Goal: Transaction & Acquisition: Purchase product/service

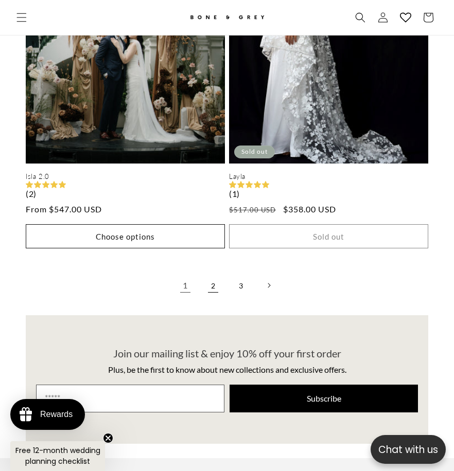
scroll to position [0, 395]
click at [216, 274] on link "2" at bounding box center [213, 285] width 23 height 23
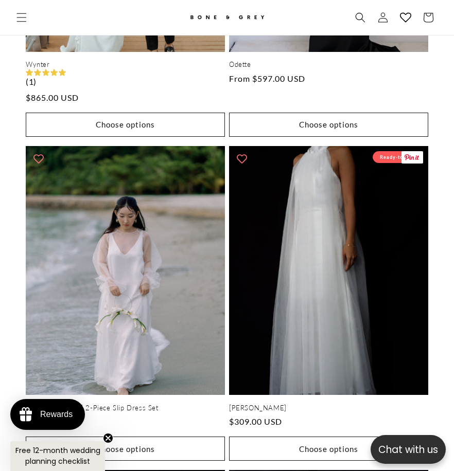
scroll to position [920, 0]
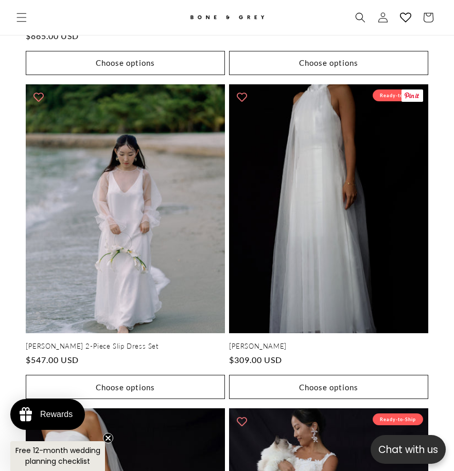
click at [321, 351] on link "Riley" at bounding box center [328, 346] width 199 height 9
click at [305, 342] on link "Riley" at bounding box center [328, 346] width 199 height 9
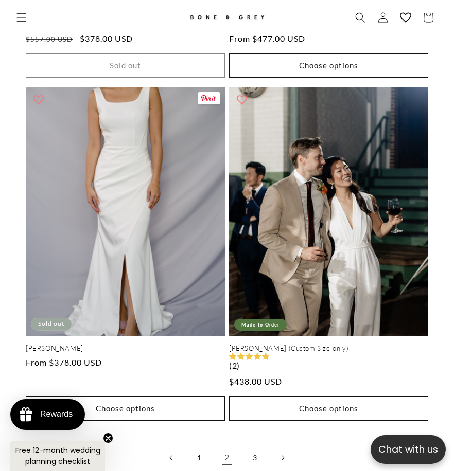
scroll to position [4469, 0]
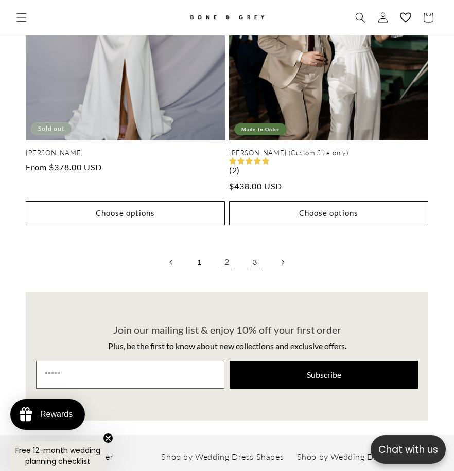
click at [255, 251] on link "3" at bounding box center [254, 262] width 23 height 23
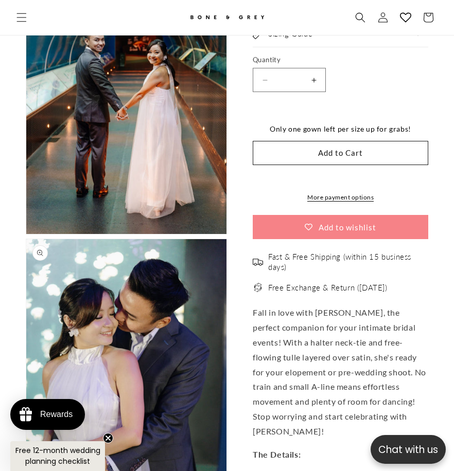
scroll to position [2360, 0]
